Goal: Browse casually

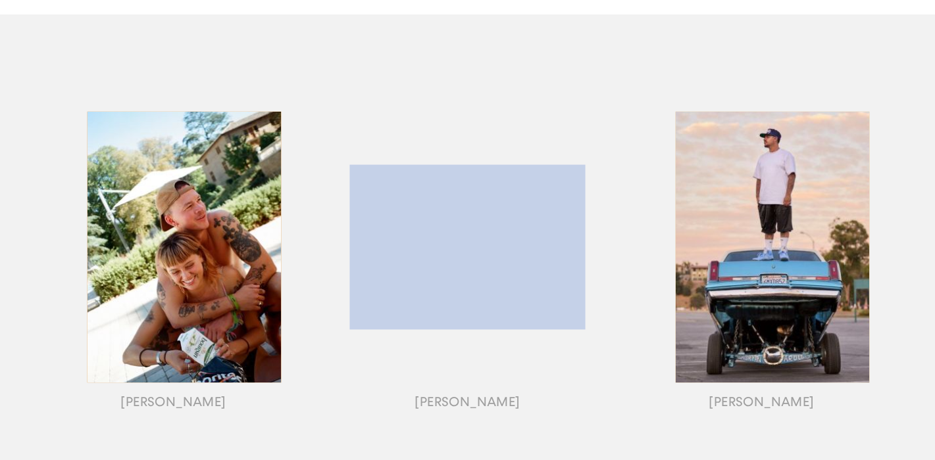
scroll to position [137, 0]
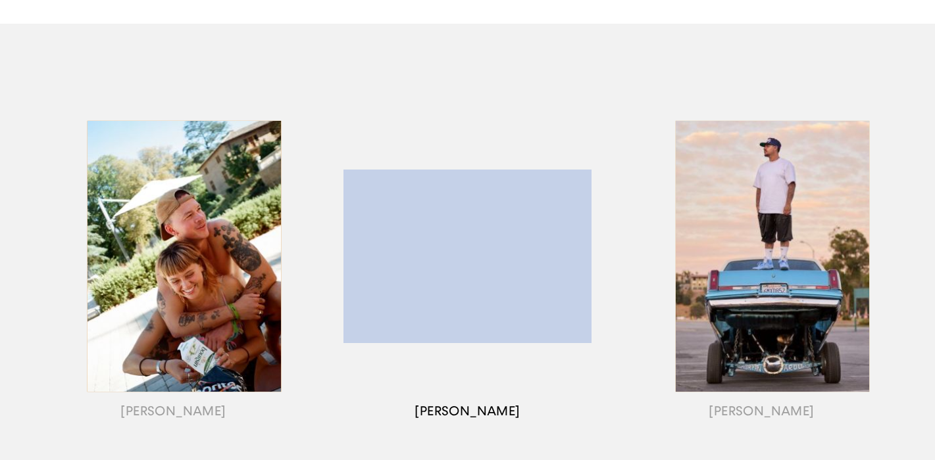
click at [451, 224] on div "button" at bounding box center [467, 273] width 294 height 410
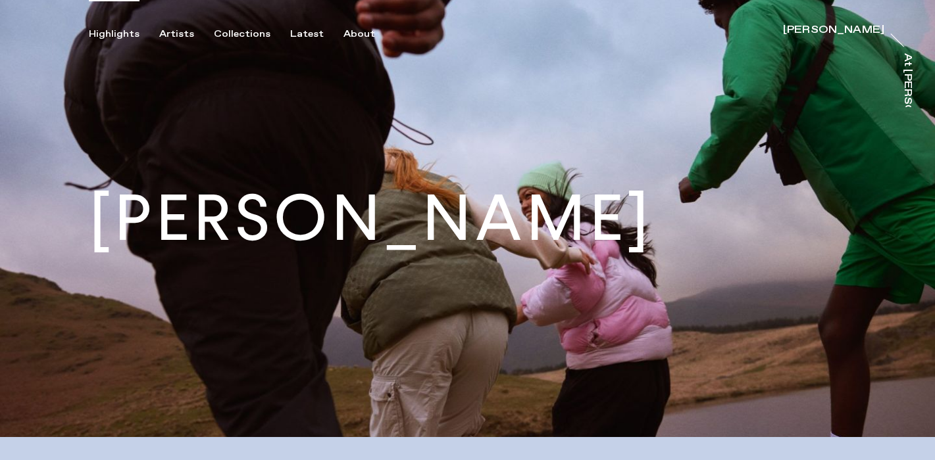
click at [122, 39] on div "Highlights" at bounding box center [114, 34] width 51 height 12
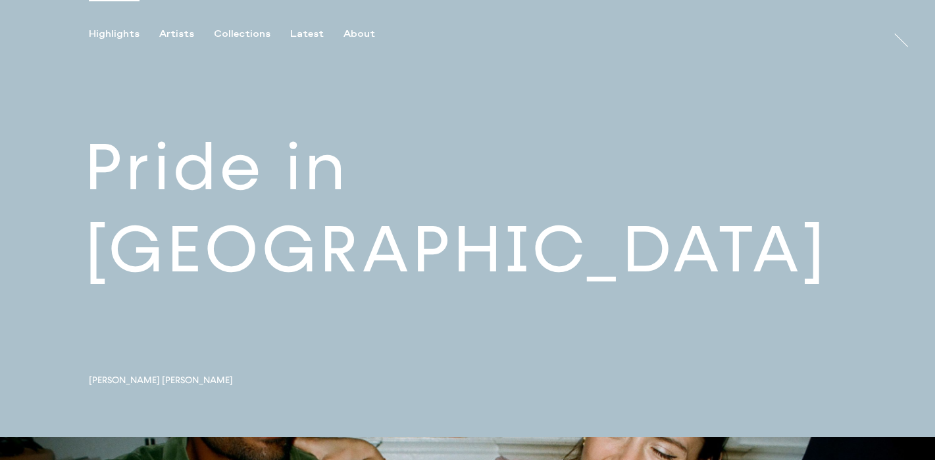
click at [268, 238] on link at bounding box center [467, 218] width 935 height 437
